Goal: Find specific page/section: Find specific page/section

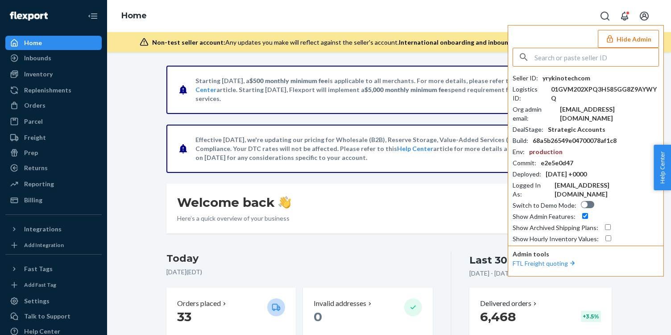
click at [541, 60] on input "text" at bounding box center [596, 57] width 124 height 18
paste input "jasonkizikcom"
type input "jasonkizikcom"
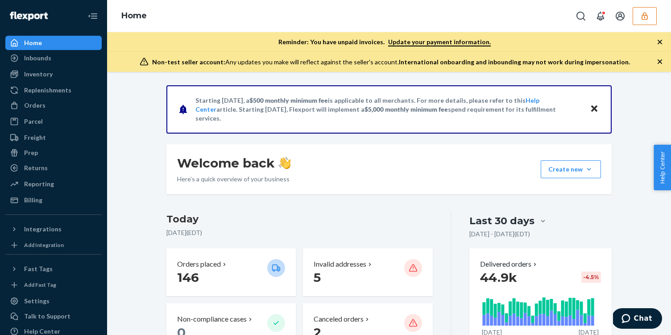
click at [649, 32] on div "Home" at bounding box center [389, 16] width 564 height 32
click at [646, 10] on button "button" at bounding box center [645, 16] width 24 height 18
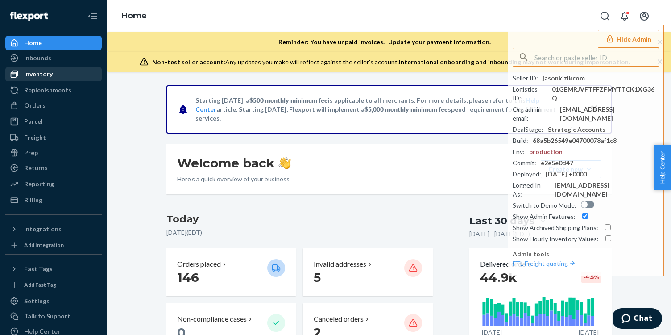
click at [55, 73] on div "Inventory" at bounding box center [53, 74] width 95 height 12
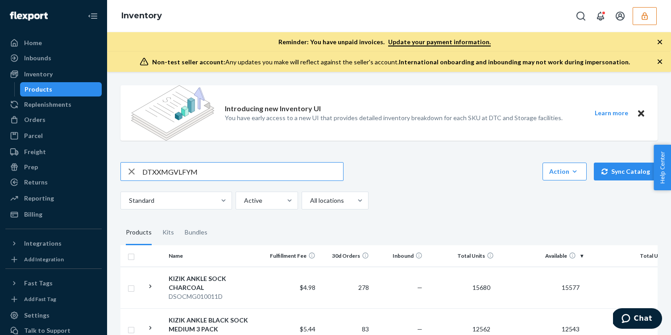
type input "DTXXMGVLFYM"
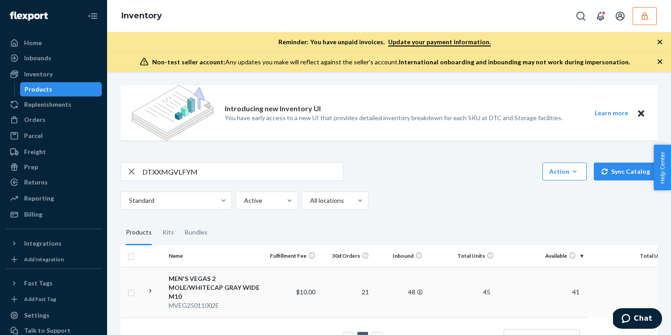
scroll to position [30, 0]
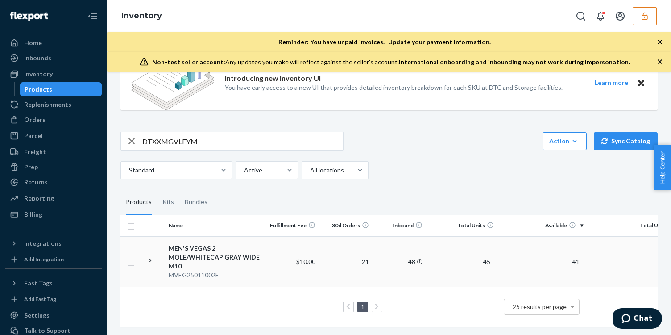
click at [240, 269] on div "MEN'S VEGAS 2 MOLE/WHITECAP GRAY WIDE M10" at bounding box center [215, 257] width 93 height 27
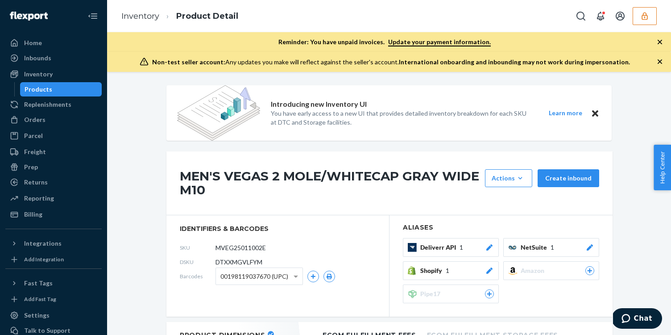
click at [278, 180] on h1 "MEN'S VEGAS 2 MOLE/WHITECAP GRAY WIDE M10" at bounding box center [330, 183] width 301 height 28
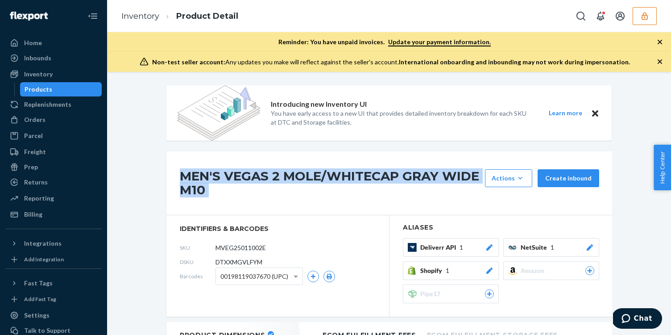
click at [278, 180] on h1 "MEN'S VEGAS 2 MOLE/WHITECAP GRAY WIDE M10" at bounding box center [330, 183] width 301 height 28
copy div "MEN'S VEGAS 2 MOLE/WHITECAP GRAY WIDE M10"
